Goal: Task Accomplishment & Management: Use online tool/utility

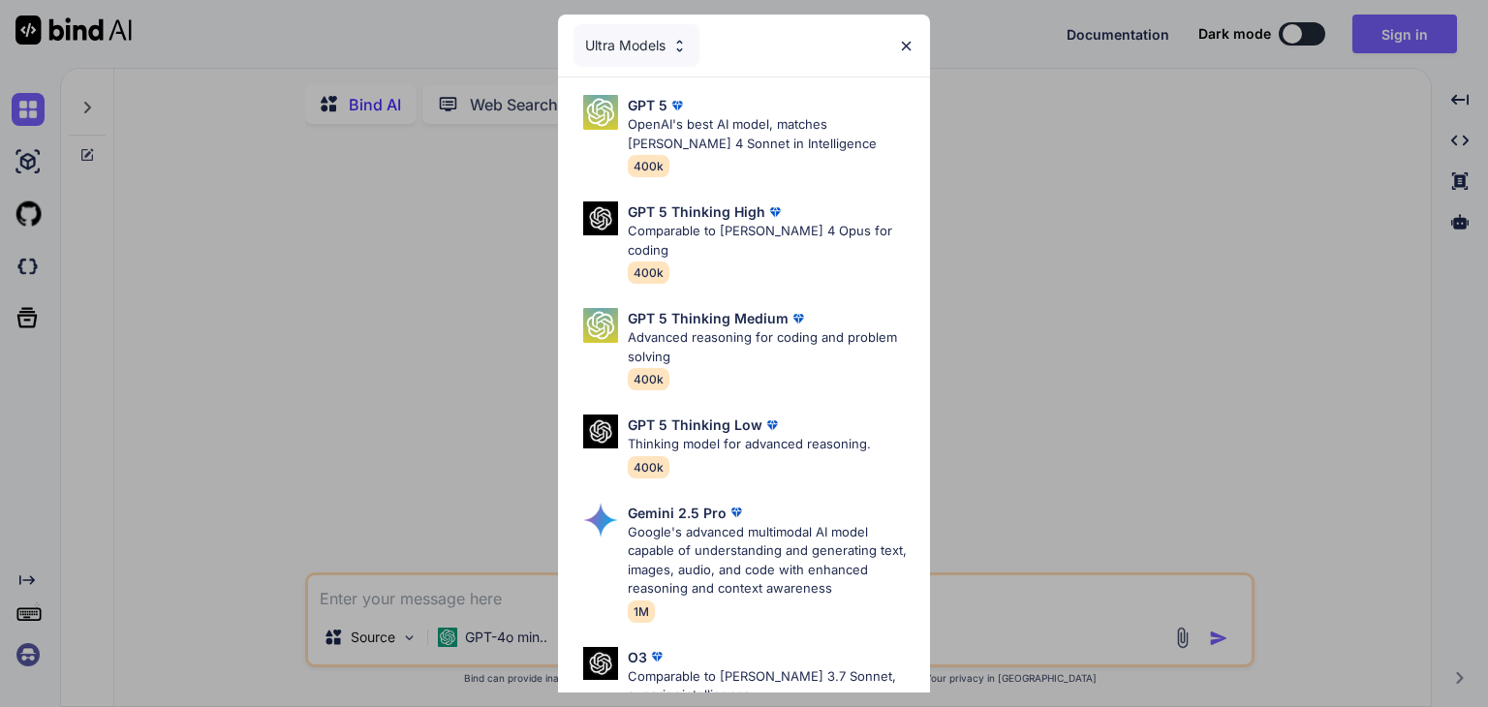
click at [656, 54] on div "Ultra Models" at bounding box center [636, 45] width 126 height 43
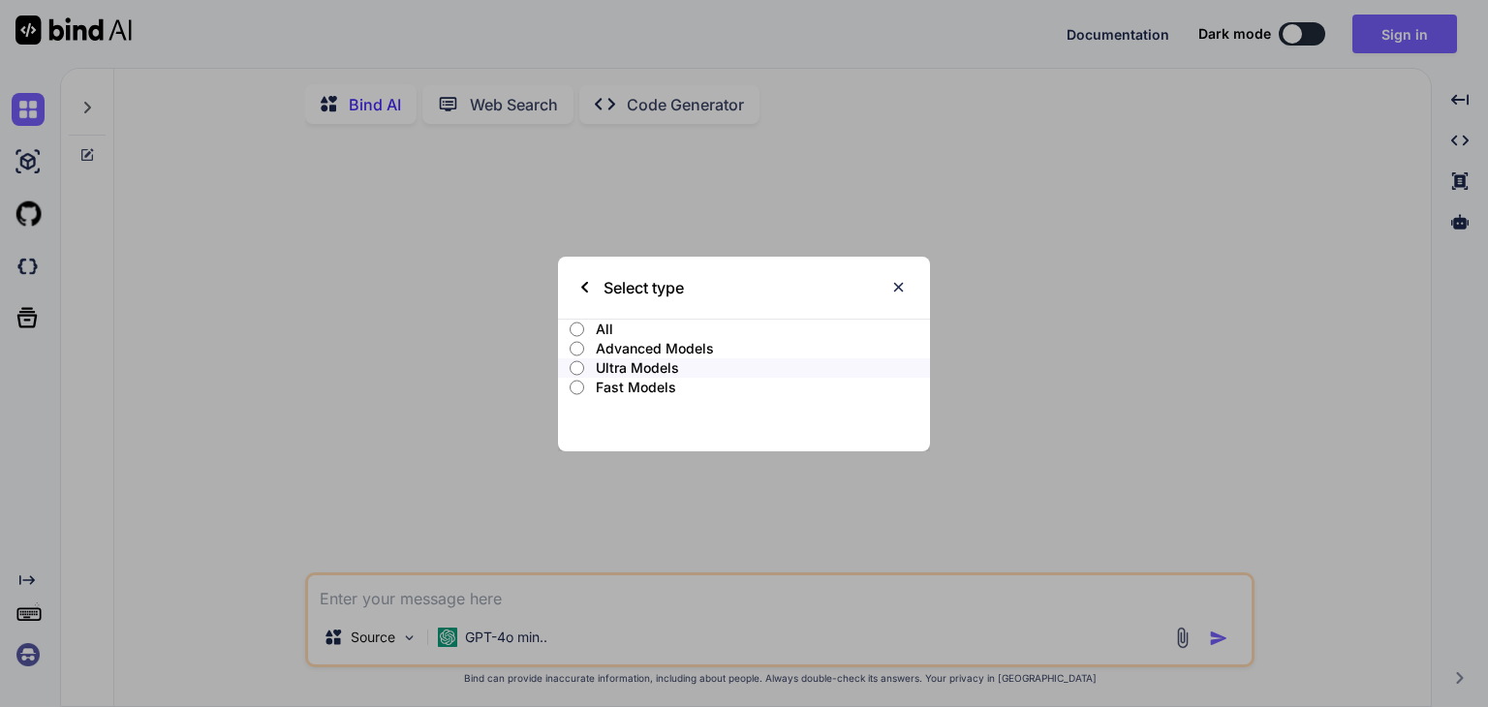
click at [899, 288] on img at bounding box center [898, 287] width 16 height 16
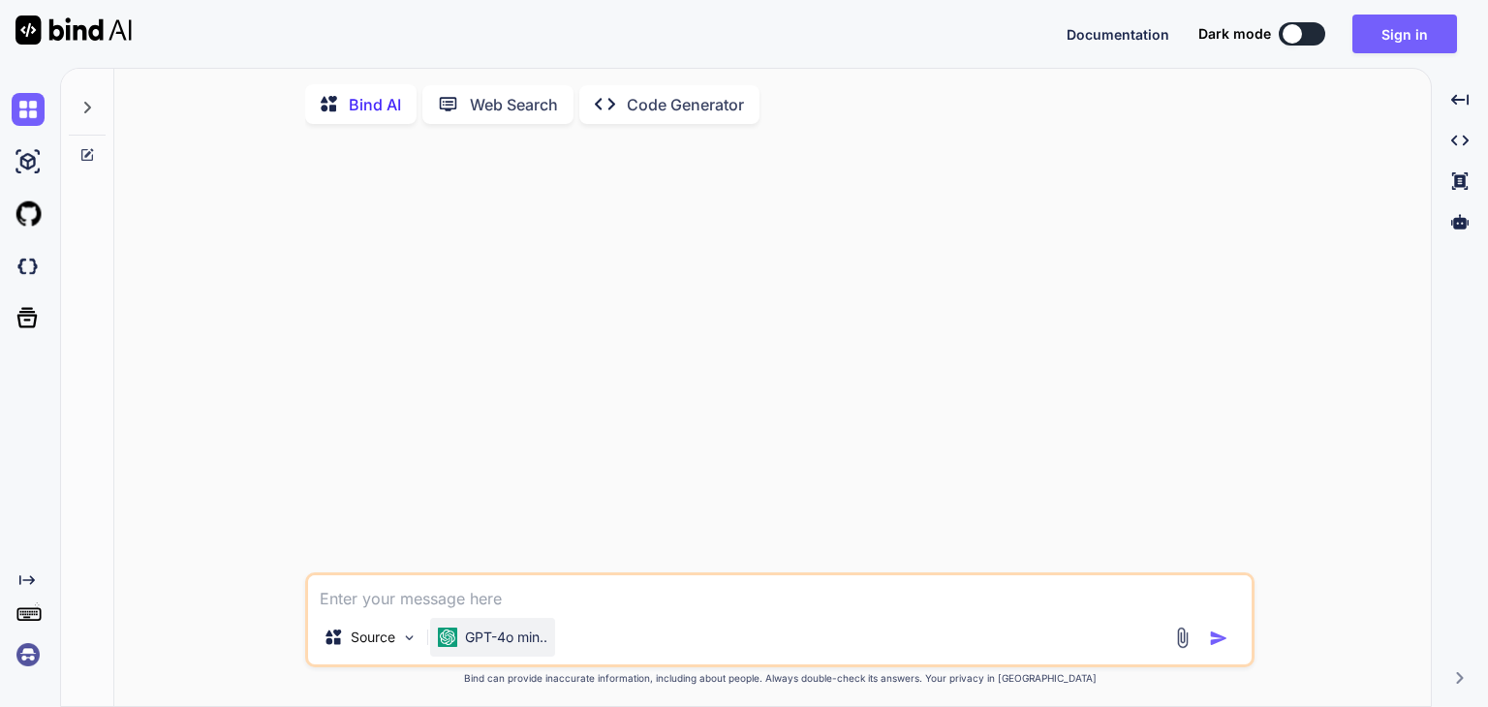
click at [491, 640] on p "GPT-4o min.." at bounding box center [506, 637] width 82 height 19
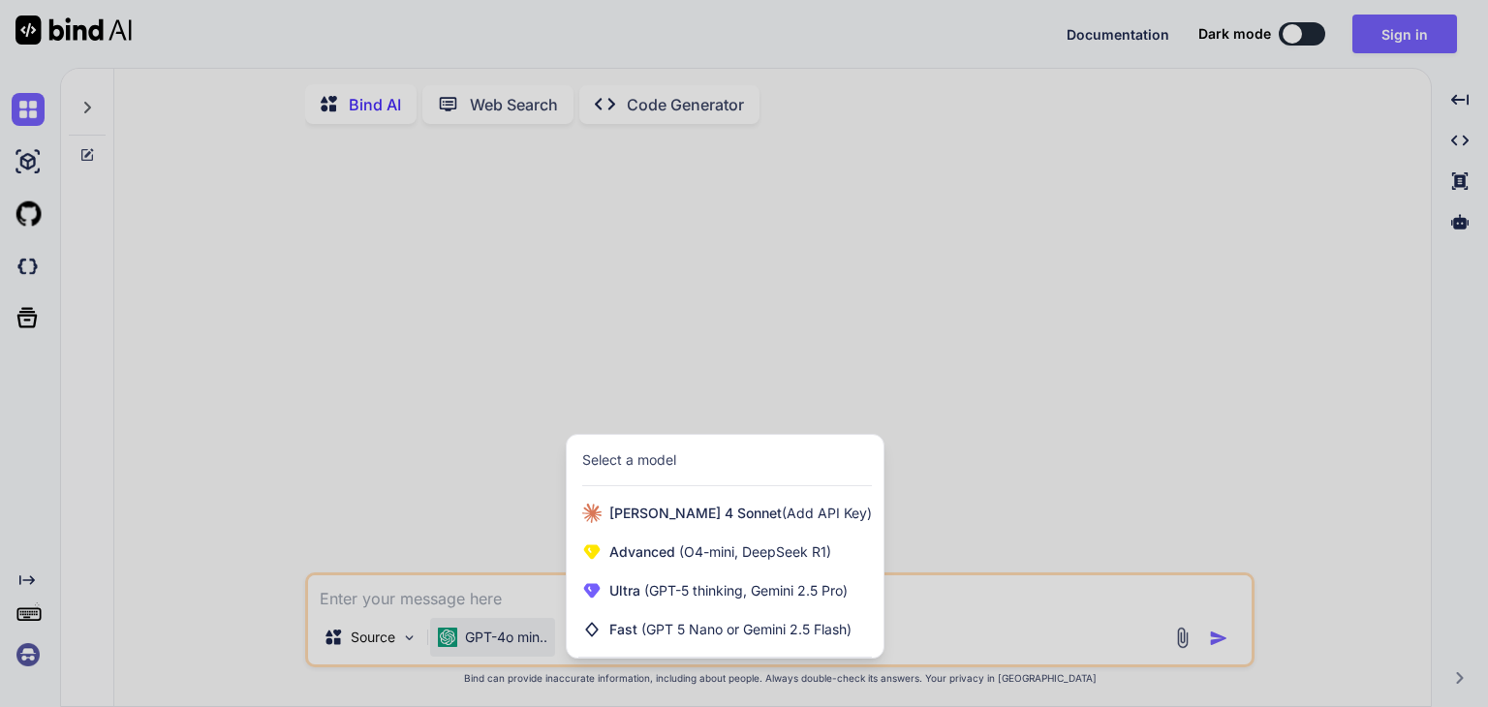
drag, startPoint x: 1166, startPoint y: 355, endPoint x: 1147, endPoint y: 331, distance: 31.0
click at [1163, 354] on div at bounding box center [744, 353] width 1488 height 707
type textarea "x"
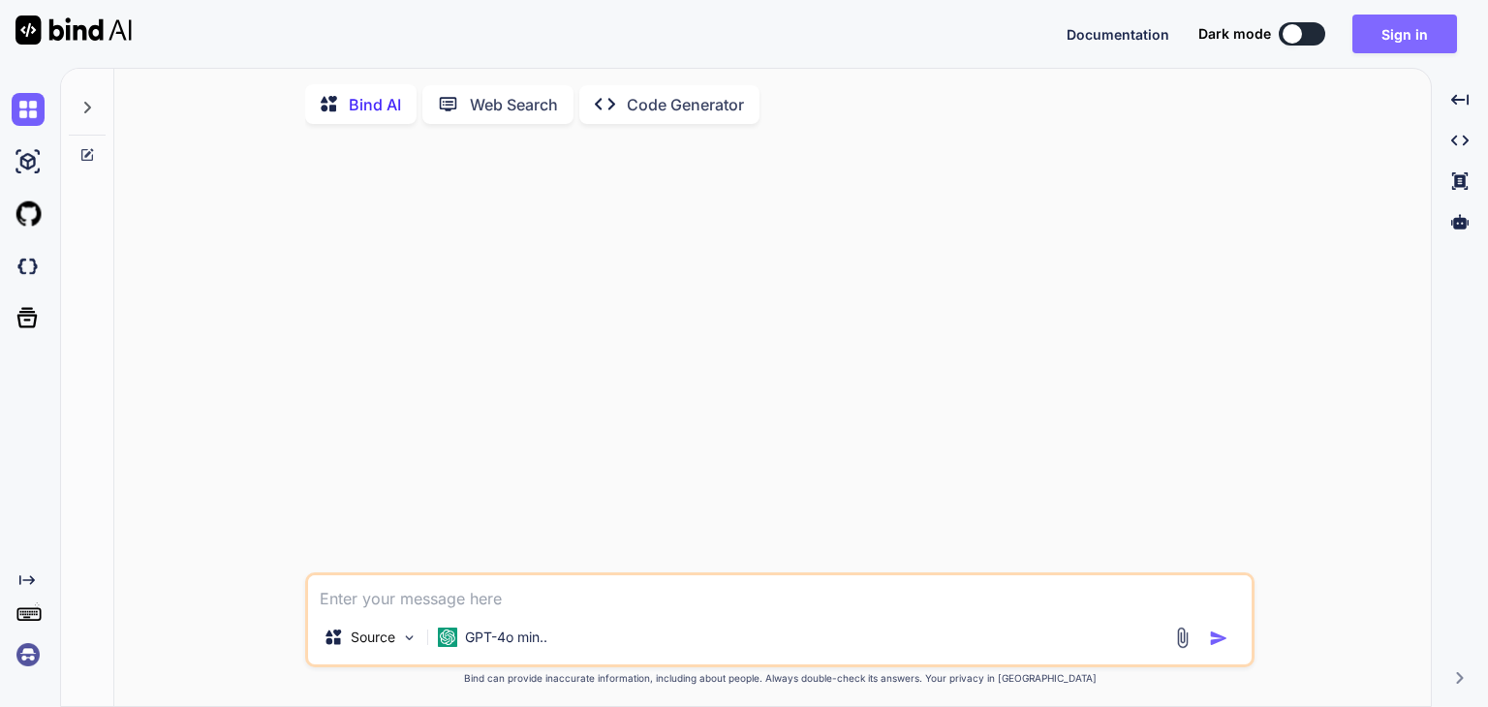
click at [1426, 24] on button "Sign in" at bounding box center [1404, 34] width 105 height 39
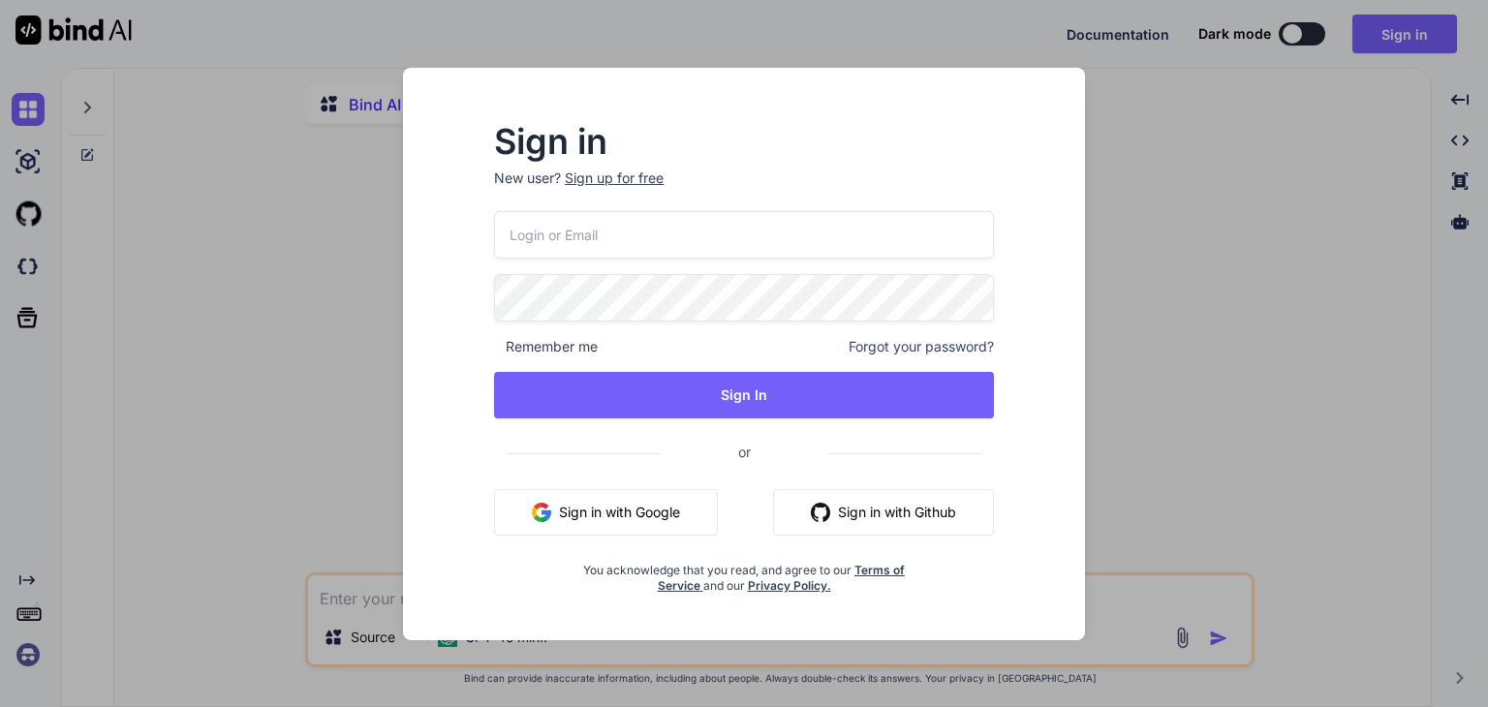
click at [633, 509] on button "Sign in with Google" at bounding box center [606, 512] width 224 height 46
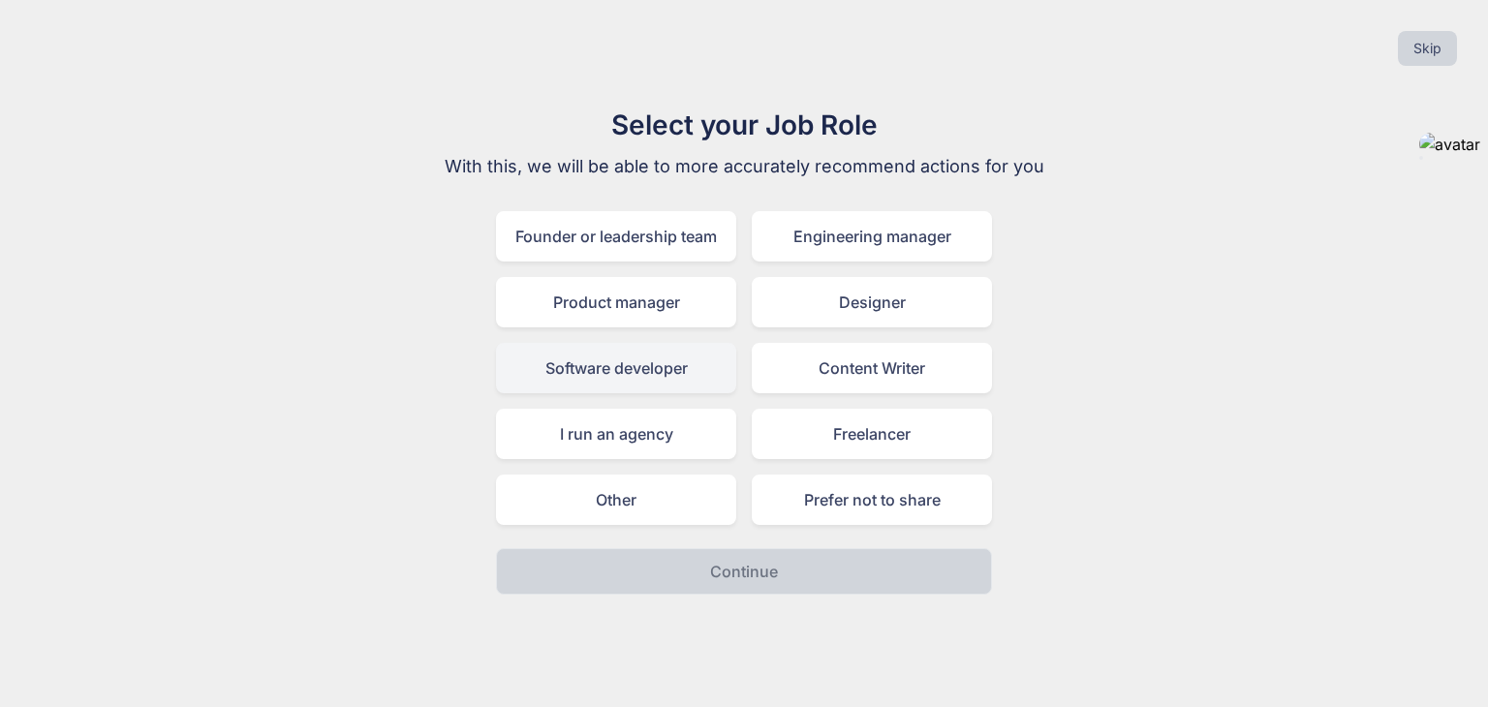
click at [661, 388] on div "Software developer" at bounding box center [616, 368] width 240 height 50
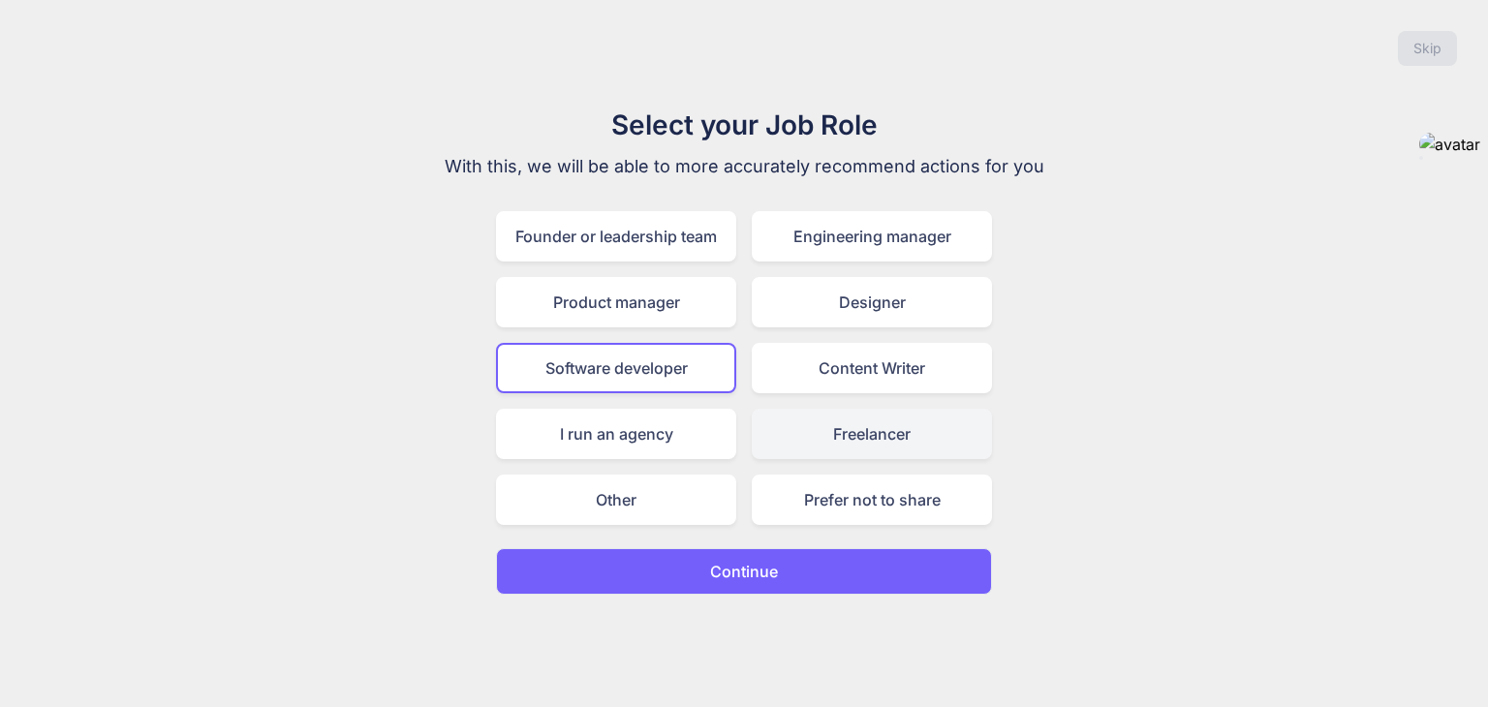
click at [910, 442] on div "Freelancer" at bounding box center [872, 434] width 240 height 50
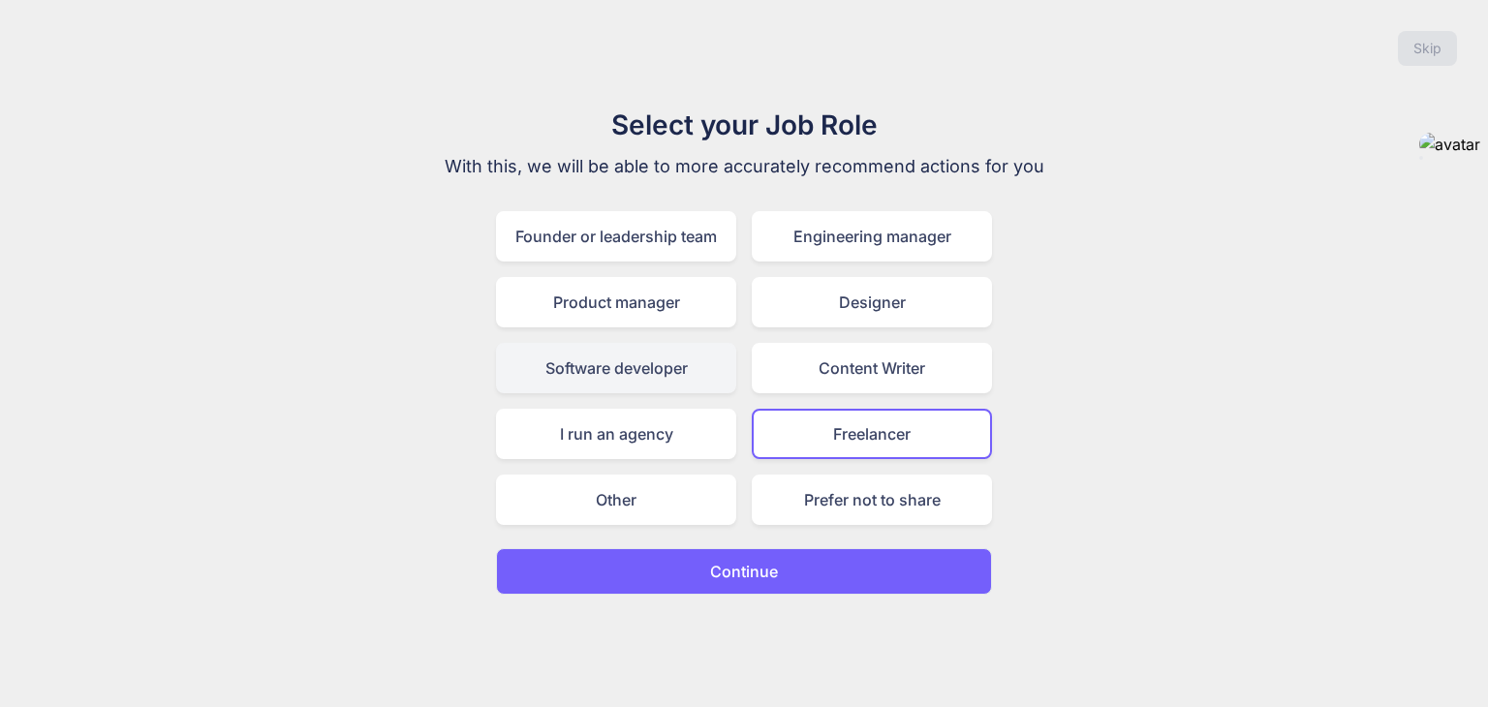
click at [569, 365] on div "Software developer" at bounding box center [616, 368] width 240 height 50
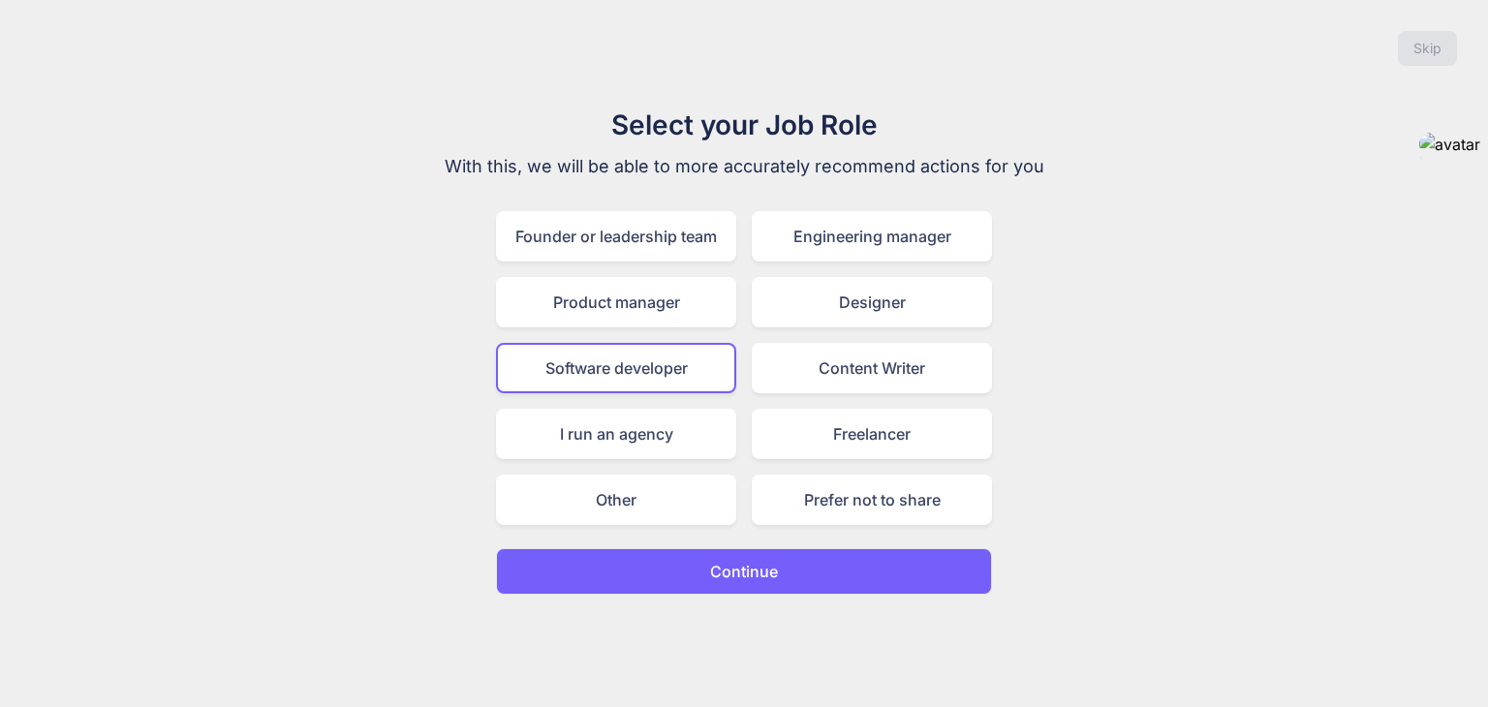
click at [792, 563] on button "Continue" at bounding box center [744, 571] width 496 height 46
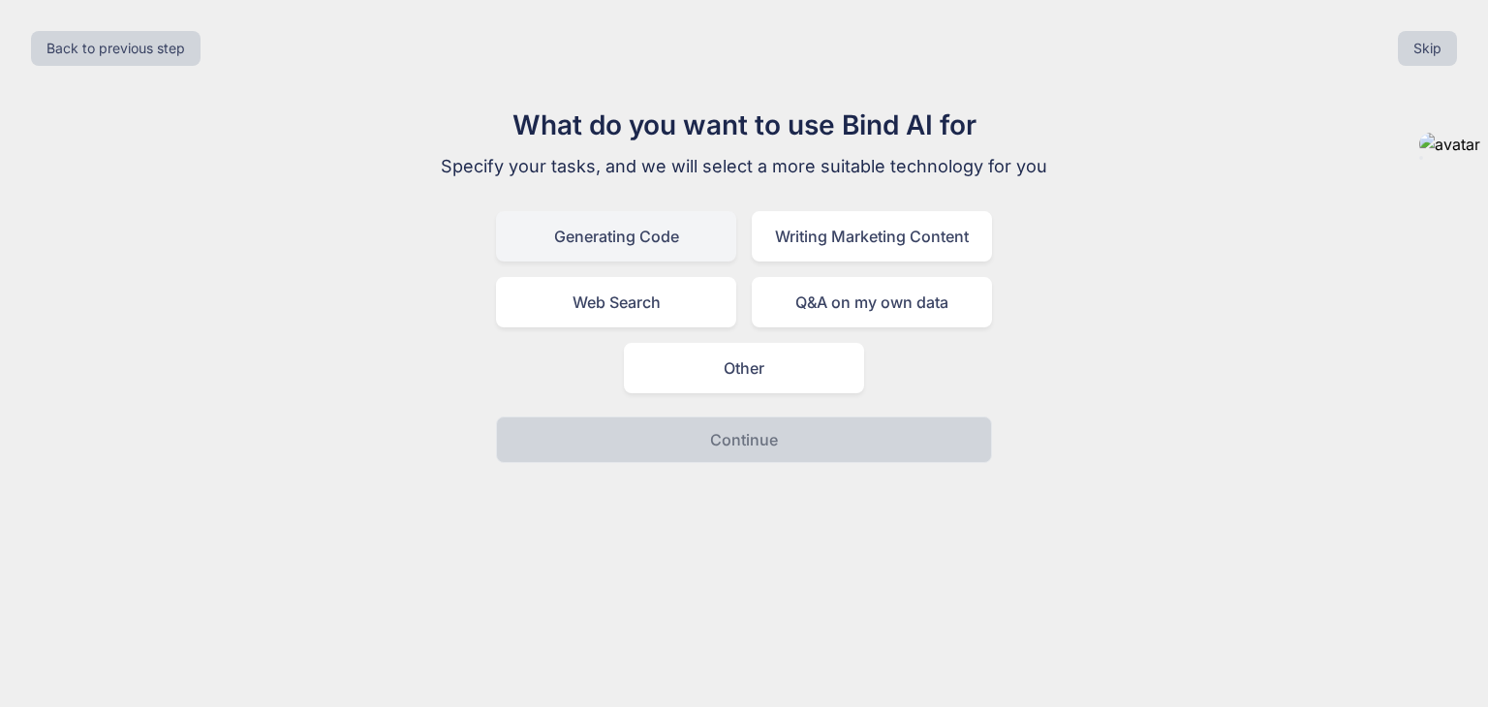
click at [628, 242] on div "Generating Code" at bounding box center [616, 236] width 240 height 50
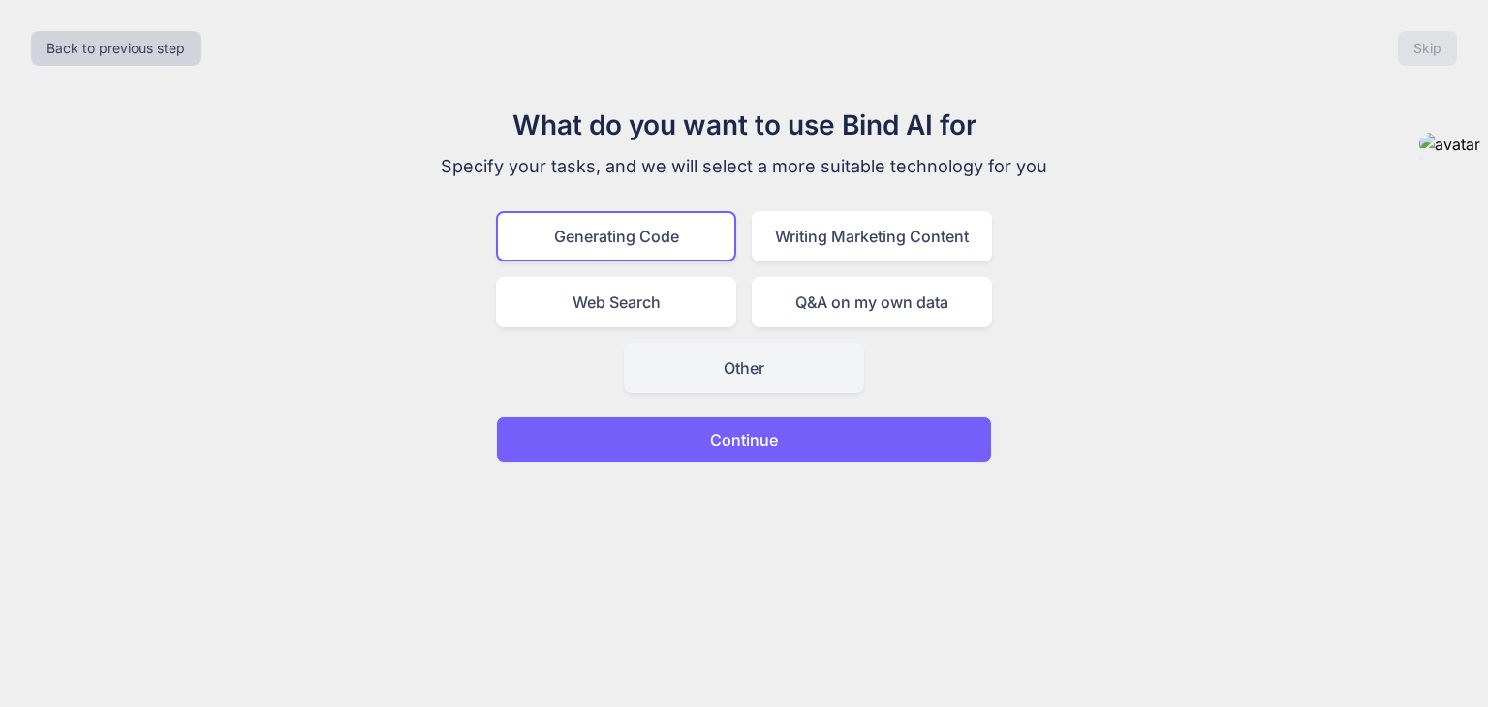
click at [747, 354] on div "Other" at bounding box center [744, 368] width 240 height 50
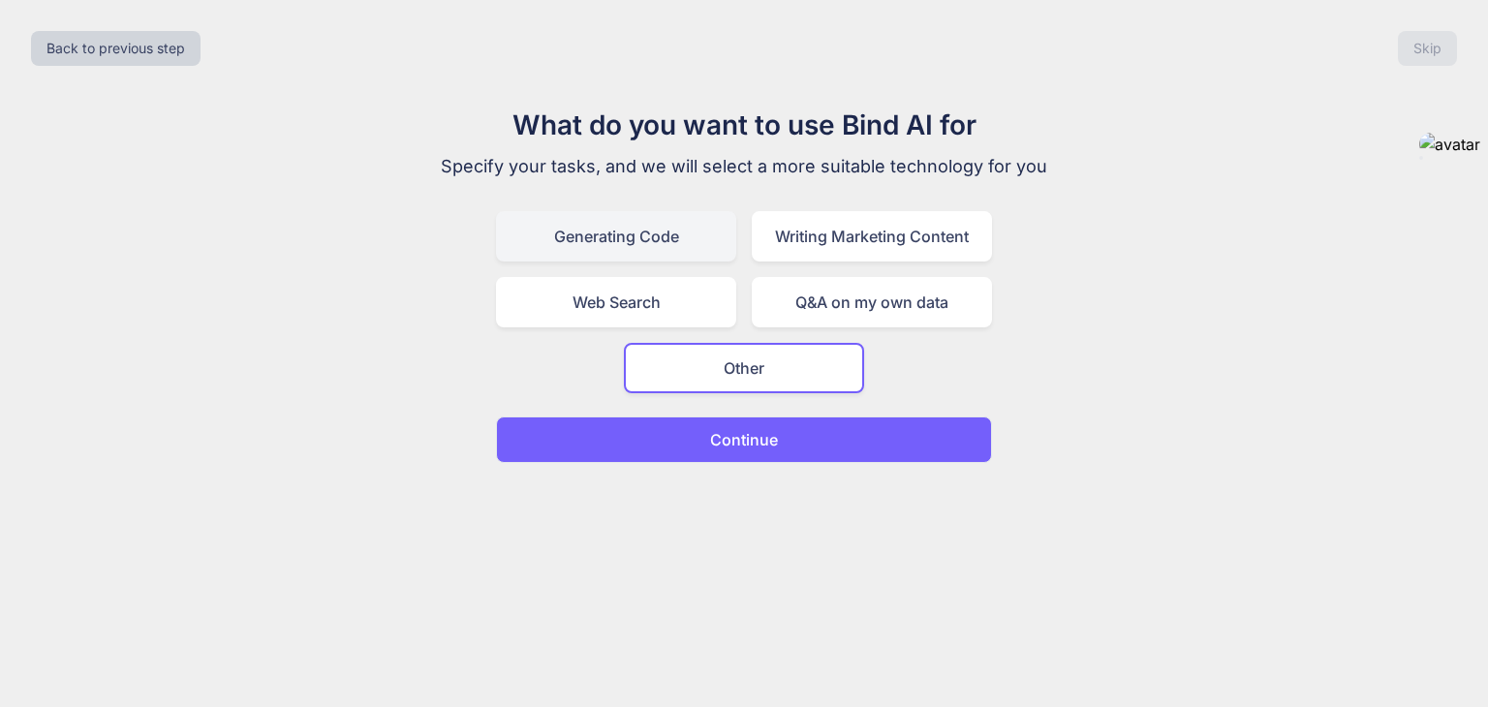
click at [633, 242] on div "Generating Code" at bounding box center [616, 236] width 240 height 50
click at [748, 432] on p "Continue" at bounding box center [744, 439] width 68 height 23
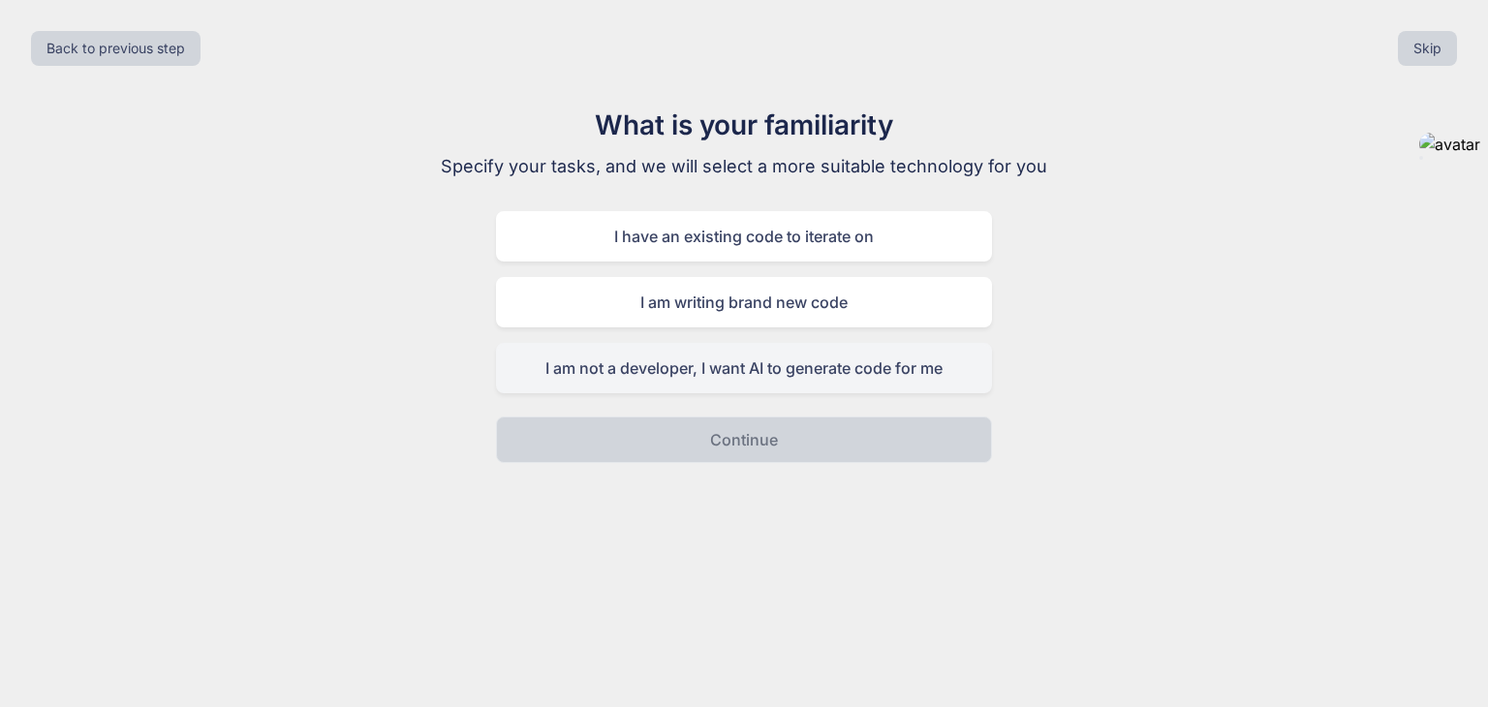
click at [791, 378] on div "I am not a developer, I want AI to generate code for me" at bounding box center [744, 368] width 496 height 50
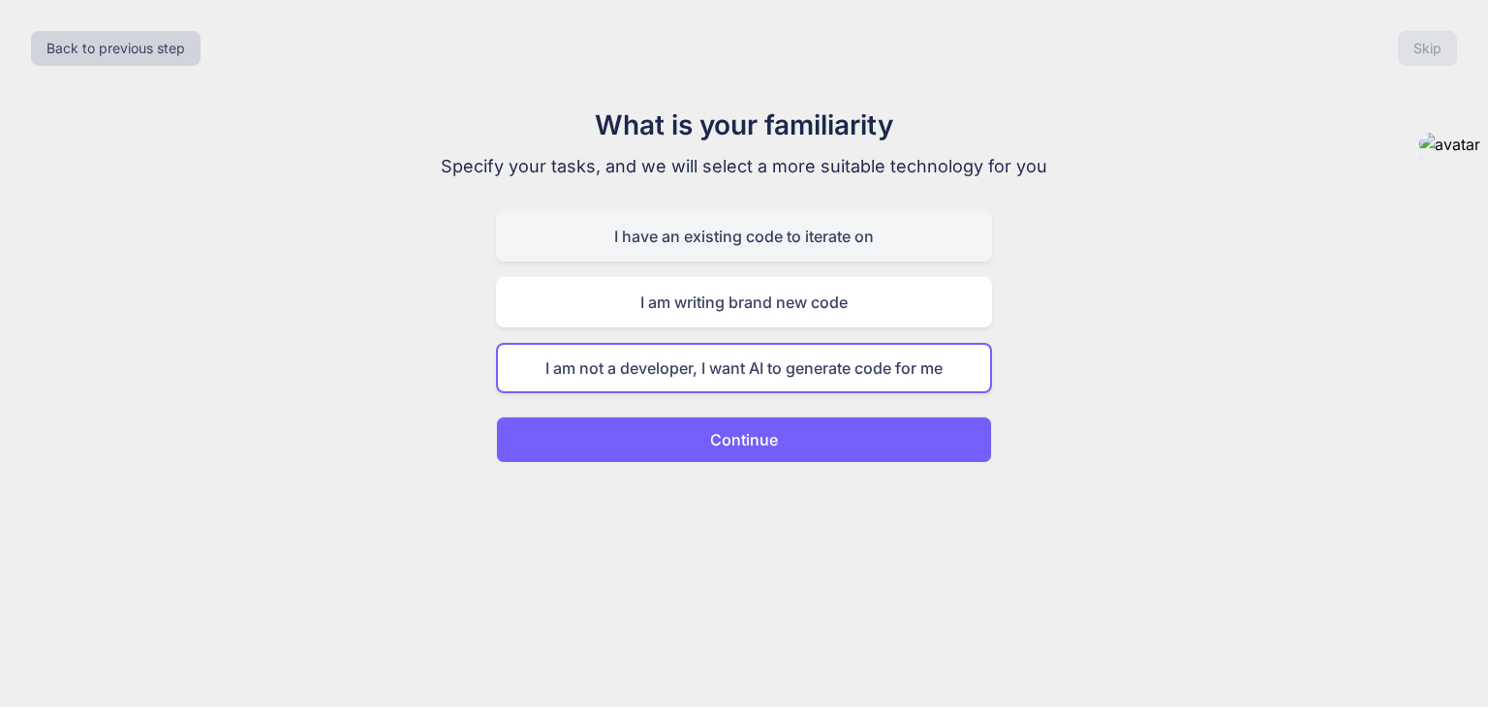
click at [815, 229] on div "I have an existing code to iterate on" at bounding box center [744, 236] width 496 height 50
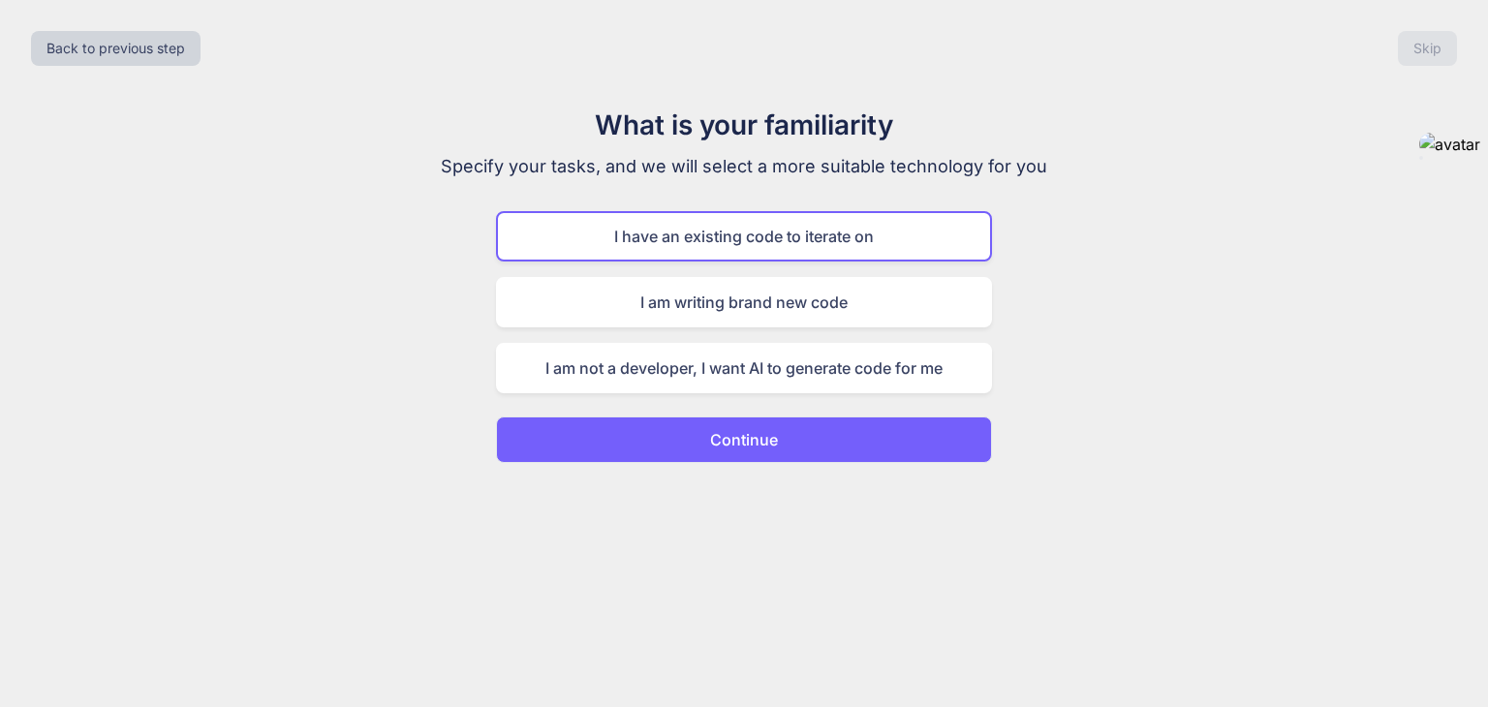
click at [650, 449] on button "Continue" at bounding box center [744, 439] width 496 height 46
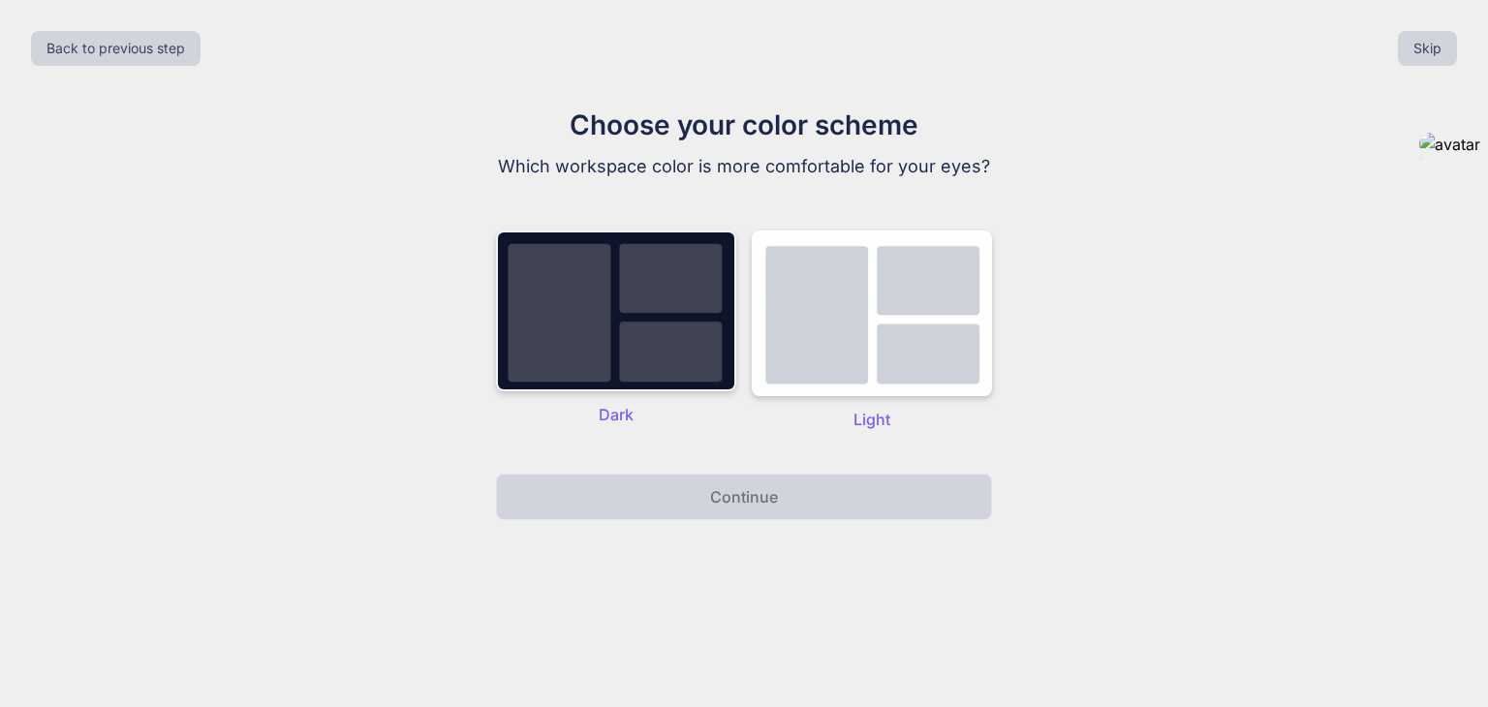
click at [664, 307] on img at bounding box center [616, 311] width 240 height 161
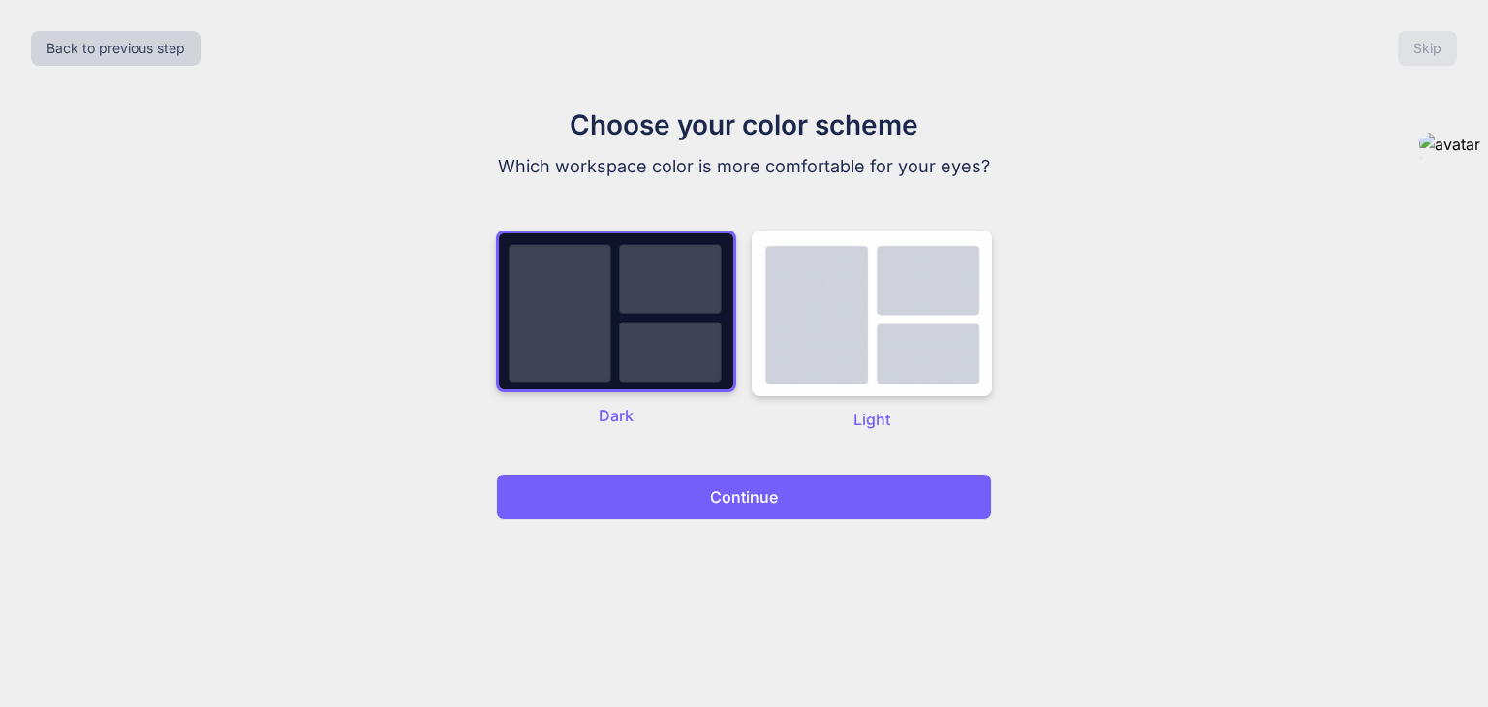
click at [699, 492] on button "Continue" at bounding box center [744, 497] width 496 height 46
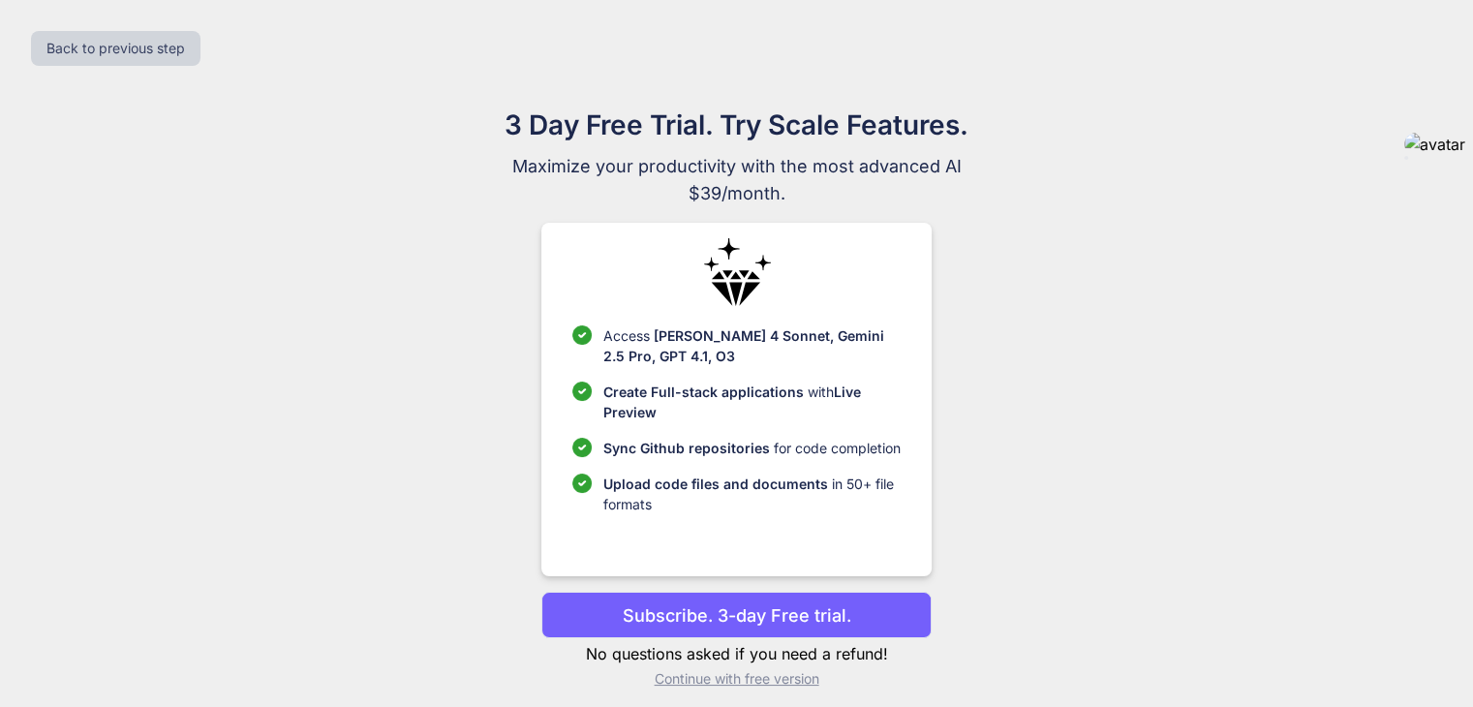
click at [771, 626] on p "Subscribe. 3-day Free trial." at bounding box center [737, 615] width 229 height 26
